Goal: Book appointment/travel/reservation

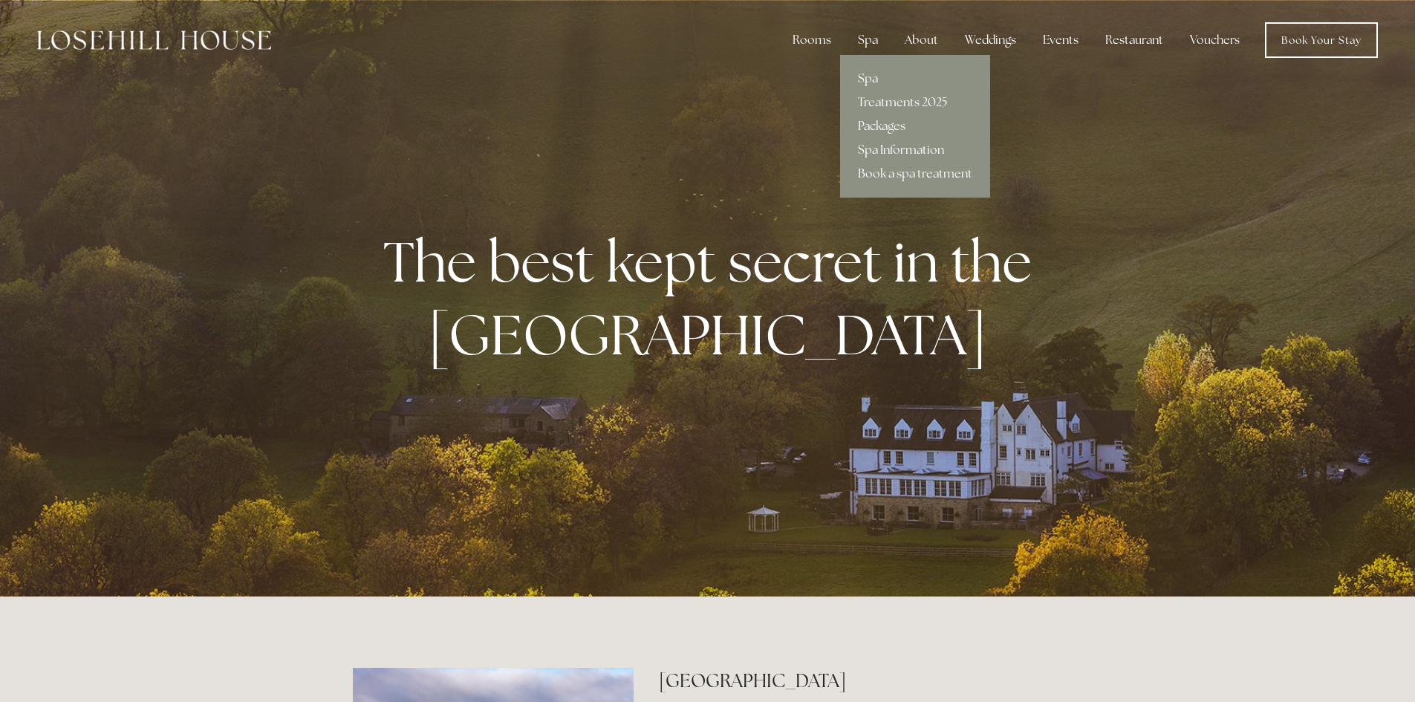
click at [884, 143] on link "Spa Information" at bounding box center [915, 150] width 150 height 24
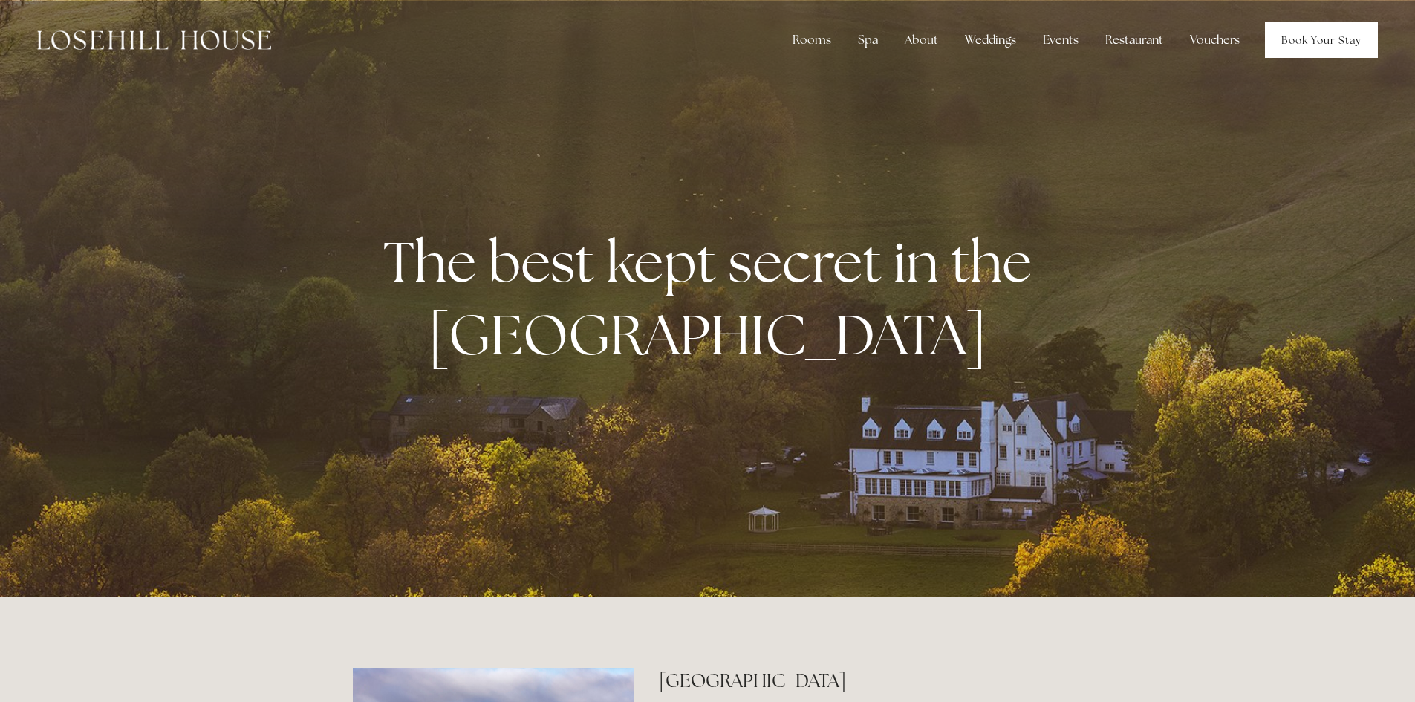
click at [1313, 39] on link "Book Your Stay" at bounding box center [1321, 40] width 113 height 36
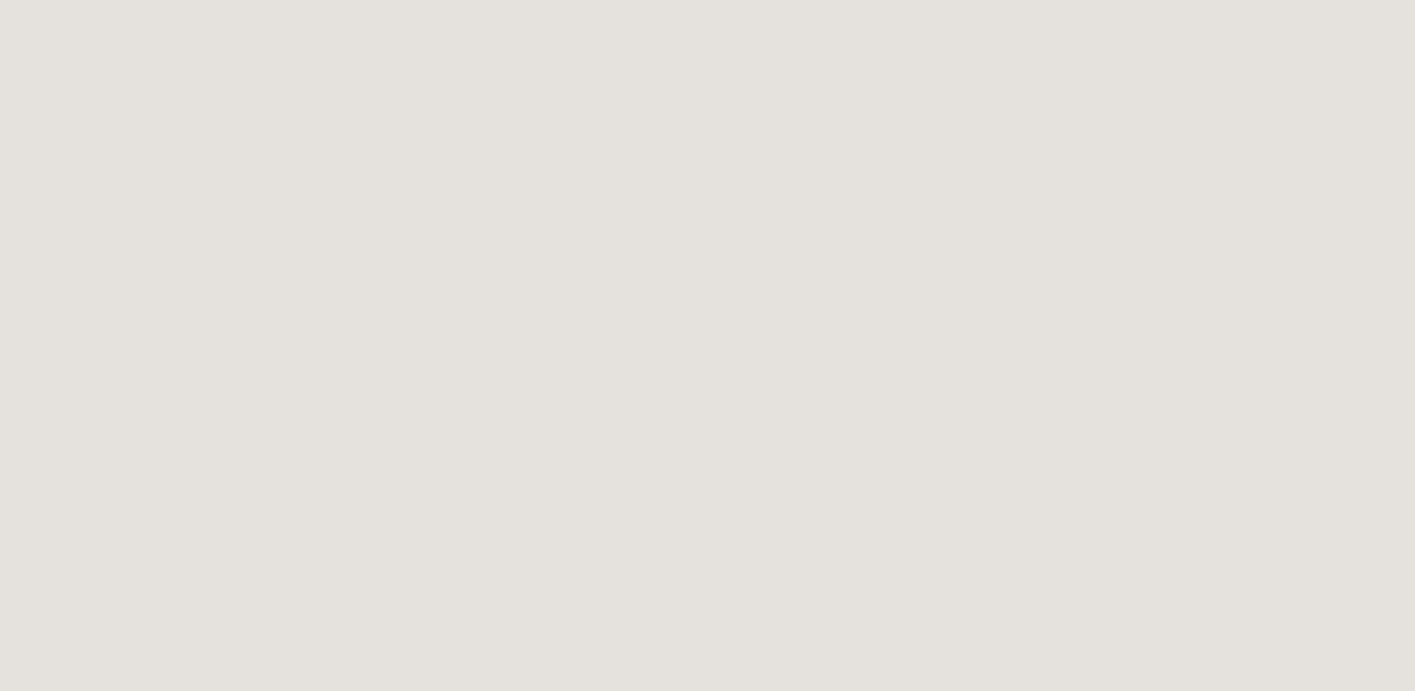
scroll to position [2830, 0]
